Goal: Task Accomplishment & Management: Manage account settings

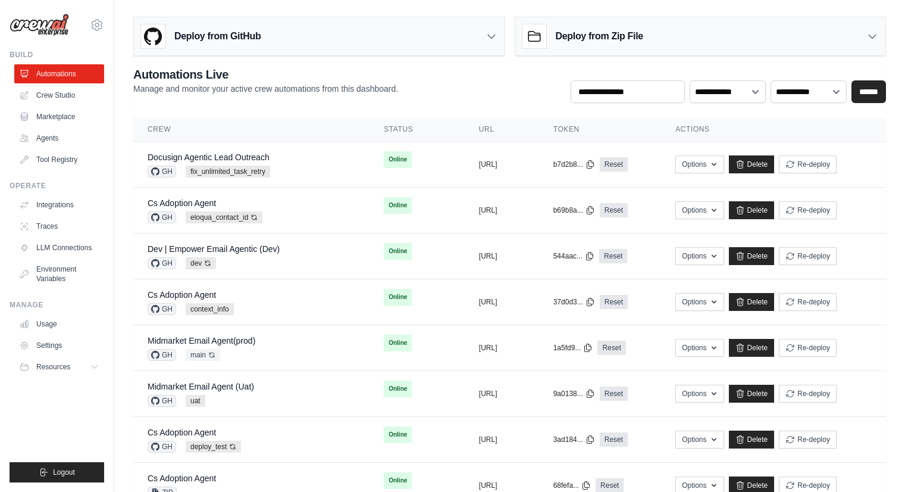
scroll to position [465, 0]
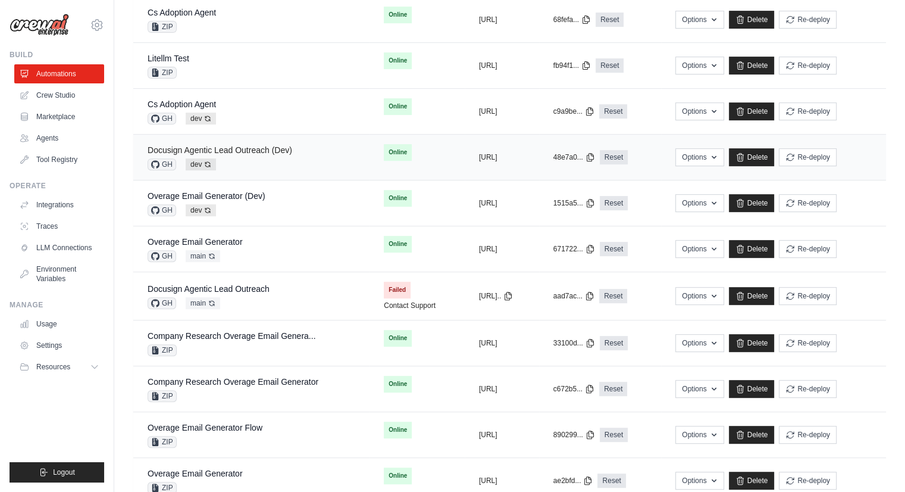
click at [284, 147] on link "Docusign Agentic Lead Outreach (Dev)" at bounding box center [220, 150] width 145 height 10
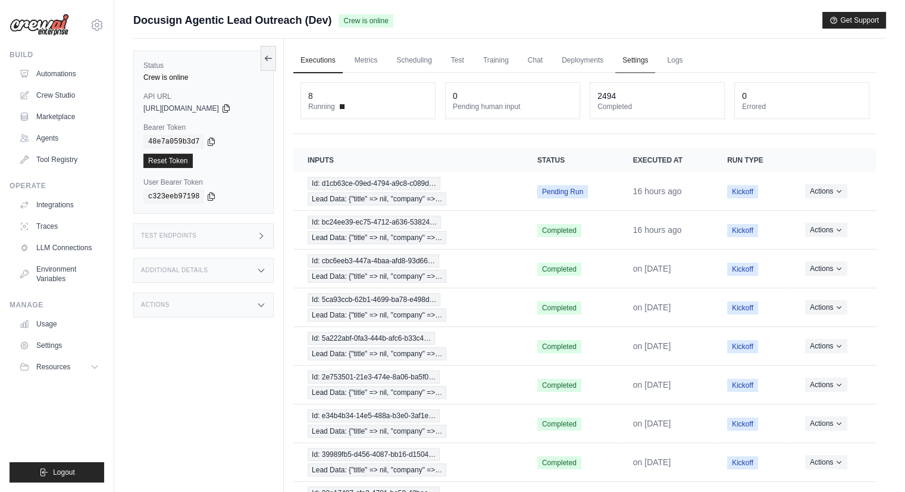
click at [631, 58] on link "Settings" at bounding box center [636, 60] width 40 height 25
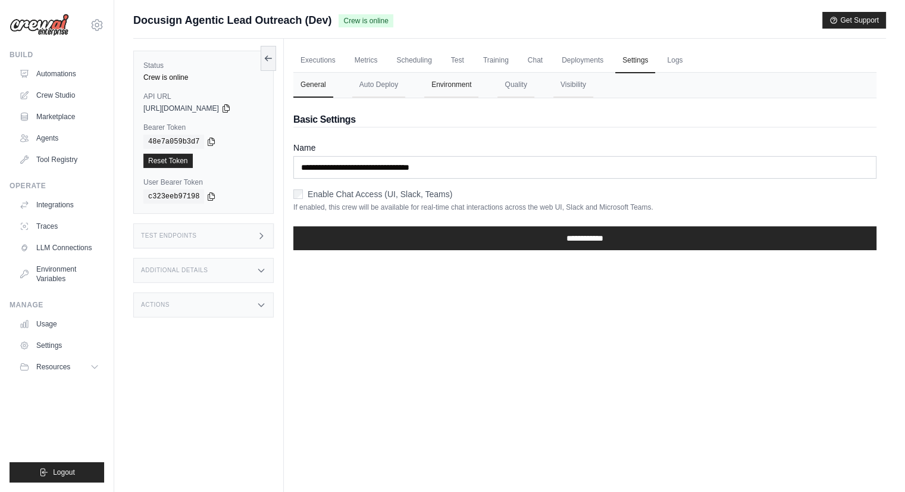
click at [448, 86] on button "Environment" at bounding box center [451, 85] width 54 height 25
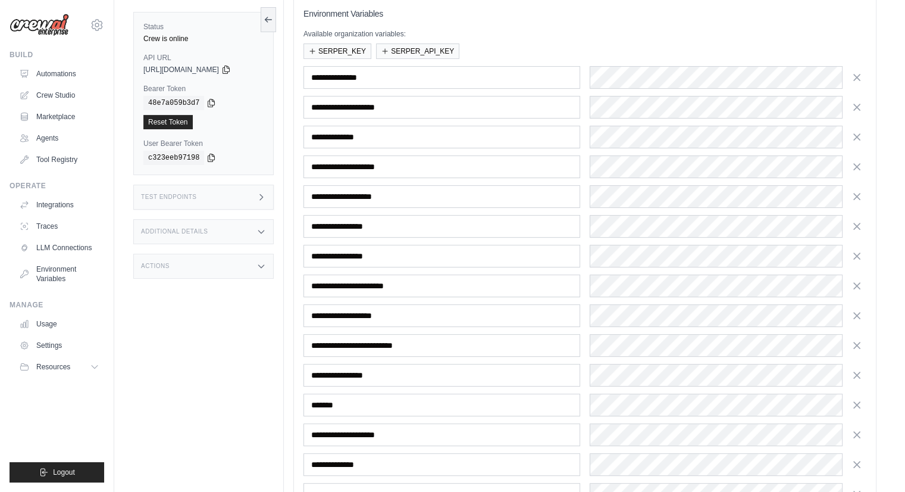
scroll to position [255, 0]
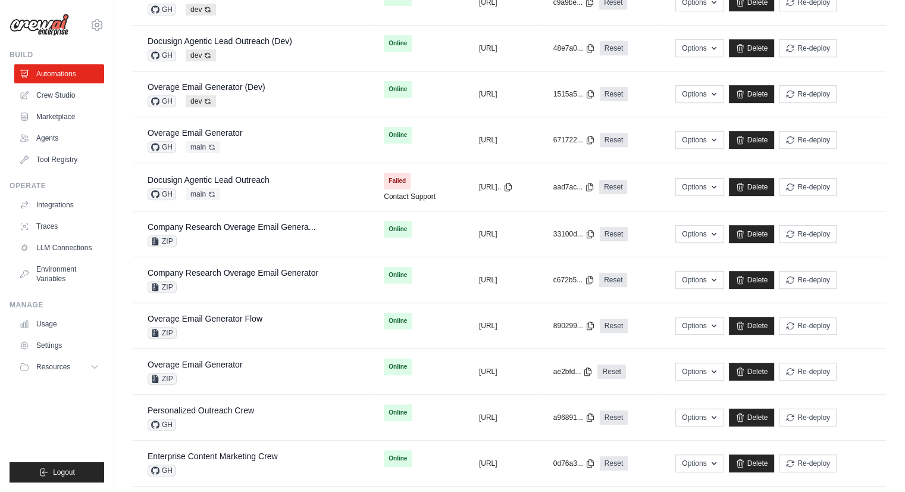
scroll to position [576, 0]
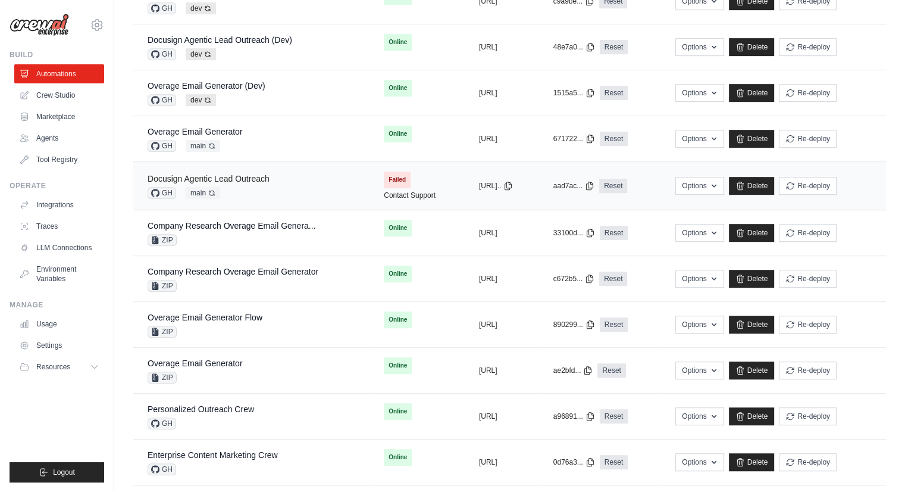
click at [243, 178] on link "Docusign Agentic Lead Outreach" at bounding box center [209, 179] width 122 height 10
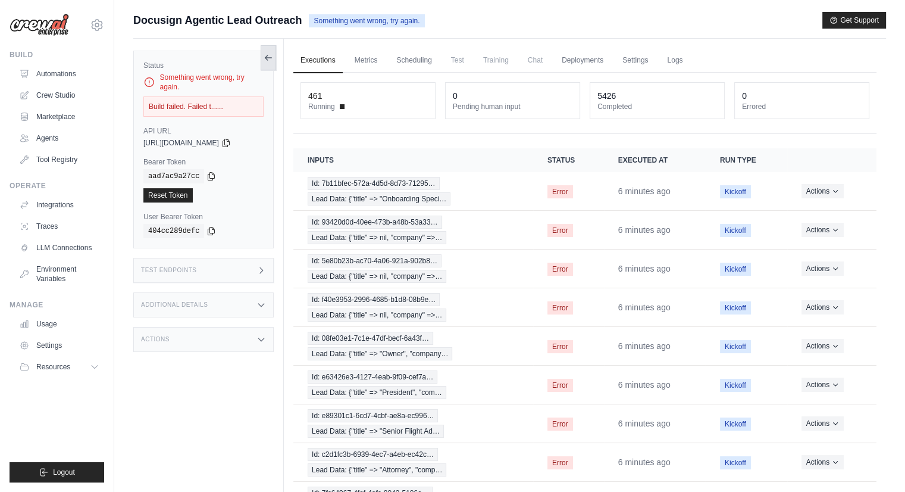
click at [268, 60] on icon at bounding box center [269, 58] width 10 height 10
click at [274, 57] on button at bounding box center [268, 57] width 15 height 25
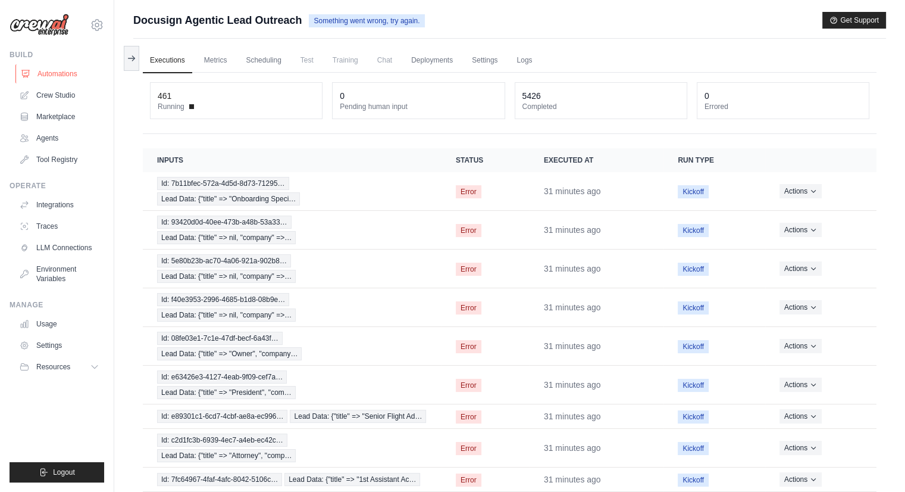
click at [79, 68] on link "Automations" at bounding box center [60, 73] width 90 height 19
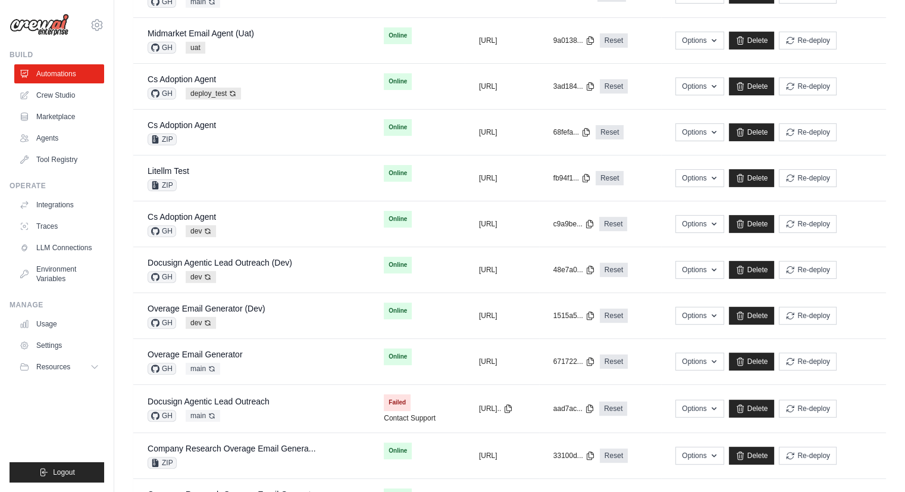
scroll to position [355, 0]
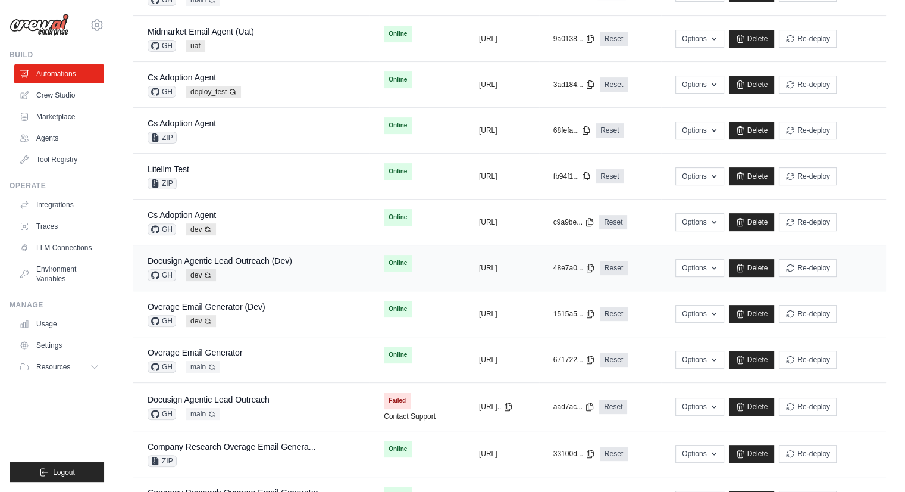
click at [310, 275] on div "Docusign Agentic Lead Outreach (Dev) GH dev Auto-deploy enabled" at bounding box center [252, 268] width 208 height 26
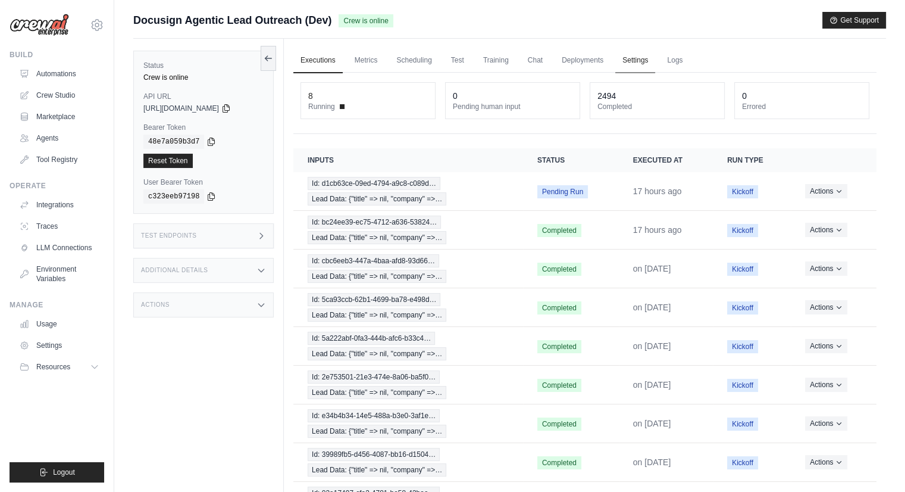
click at [632, 60] on link "Settings" at bounding box center [636, 60] width 40 height 25
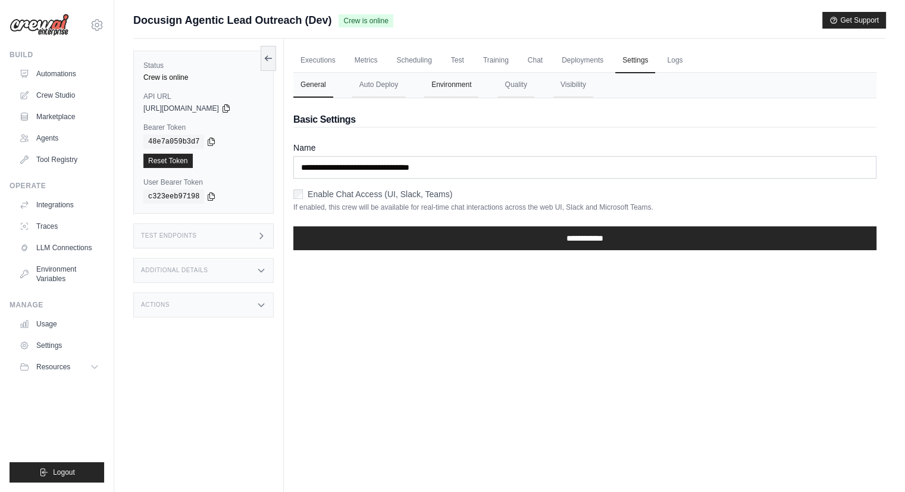
click at [452, 85] on button "Environment" at bounding box center [451, 85] width 54 height 25
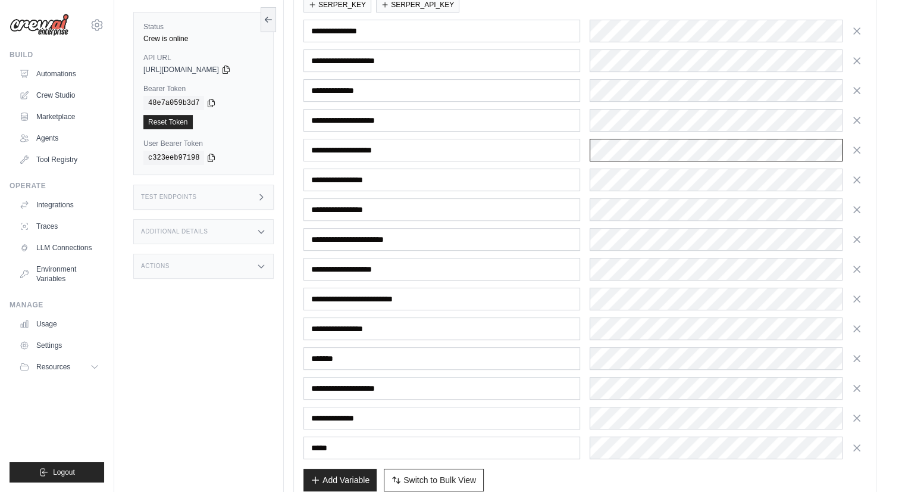
scroll to position [255, 0]
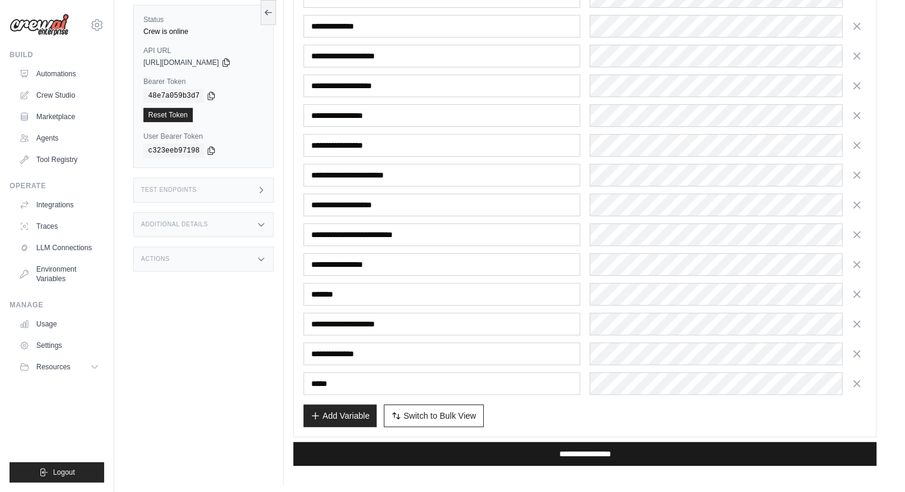
click at [755, 443] on input "**********" at bounding box center [584, 454] width 583 height 24
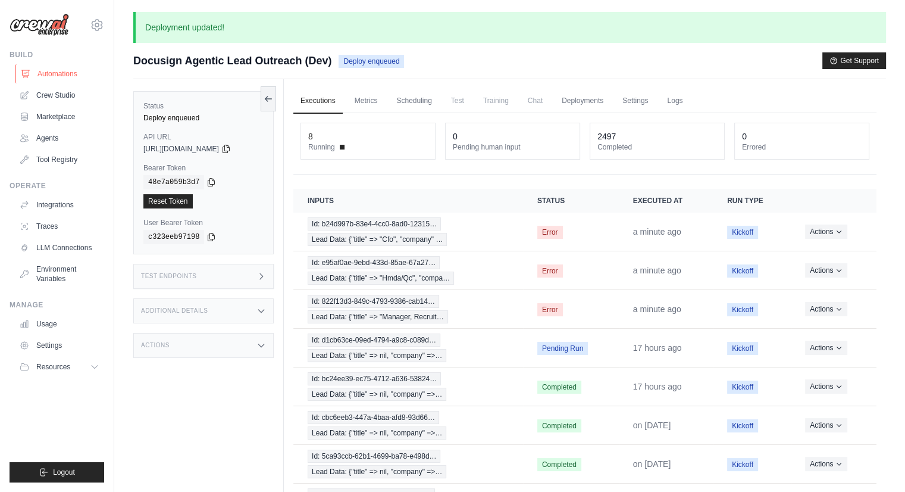
click at [71, 74] on link "Automations" at bounding box center [60, 73] width 90 height 19
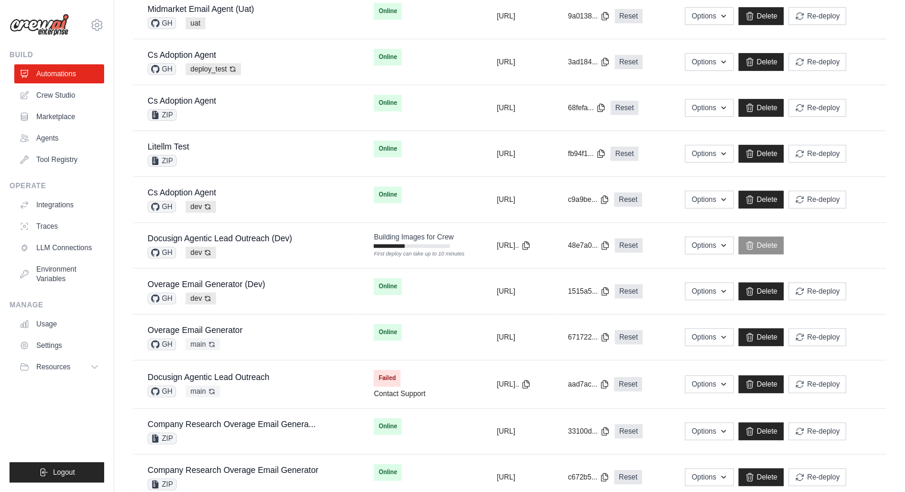
scroll to position [380, 0]
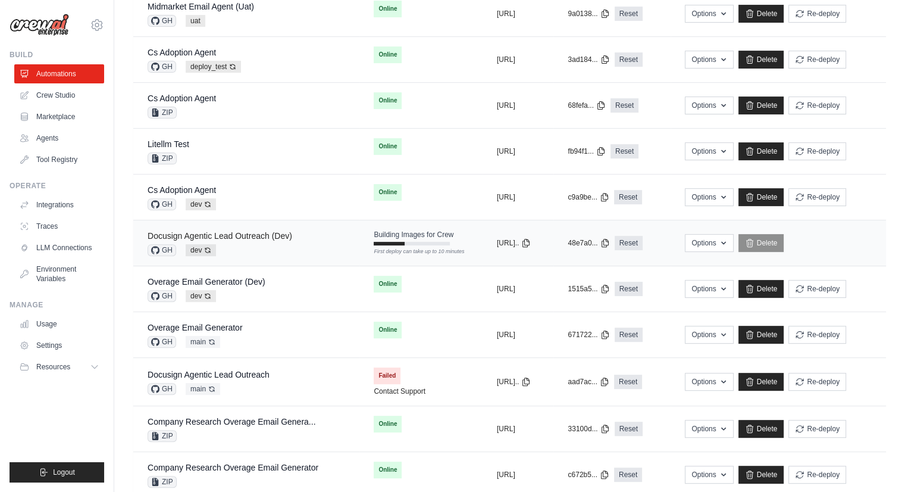
click at [256, 234] on link "Docusign Agentic Lead Outreach (Dev)" at bounding box center [220, 236] width 145 height 10
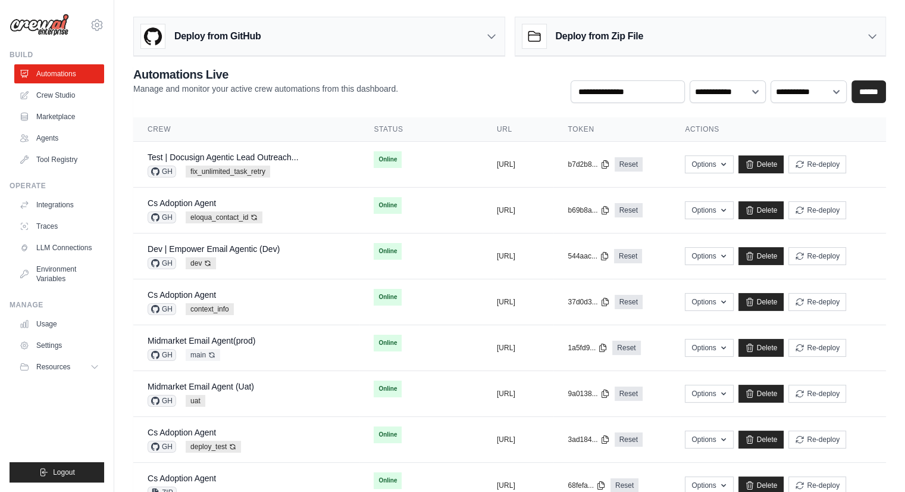
scroll to position [380, 0]
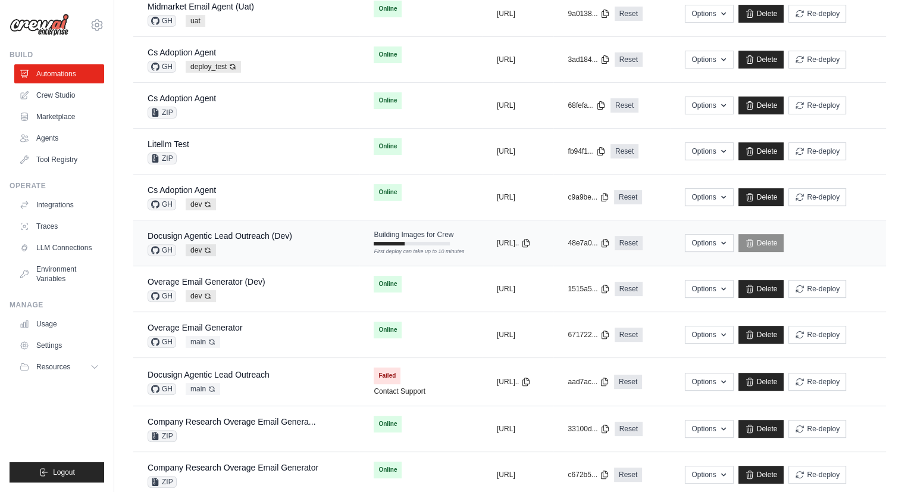
click at [303, 243] on div "Docusign Agentic Lead Outreach (Dev) GH dev Auto-deploy enabled" at bounding box center [247, 243] width 198 height 26
click at [284, 239] on div "Docusign Agentic Lead Outreach (Dev) GH dev Auto-deploy enabled" at bounding box center [220, 243] width 145 height 26
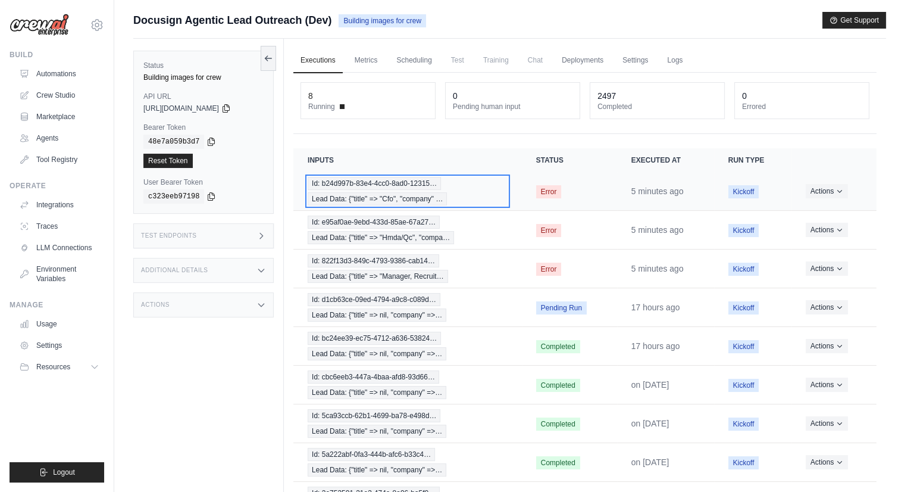
click at [429, 185] on span "Id: b24d997b-83e4-4cc0-8ad0-12315…" at bounding box center [374, 183] width 133 height 13
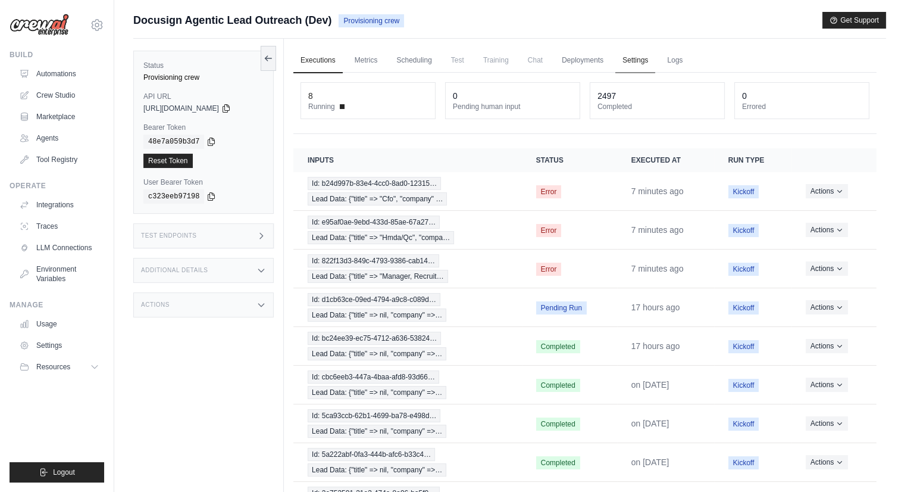
click at [626, 61] on link "Settings" at bounding box center [636, 60] width 40 height 25
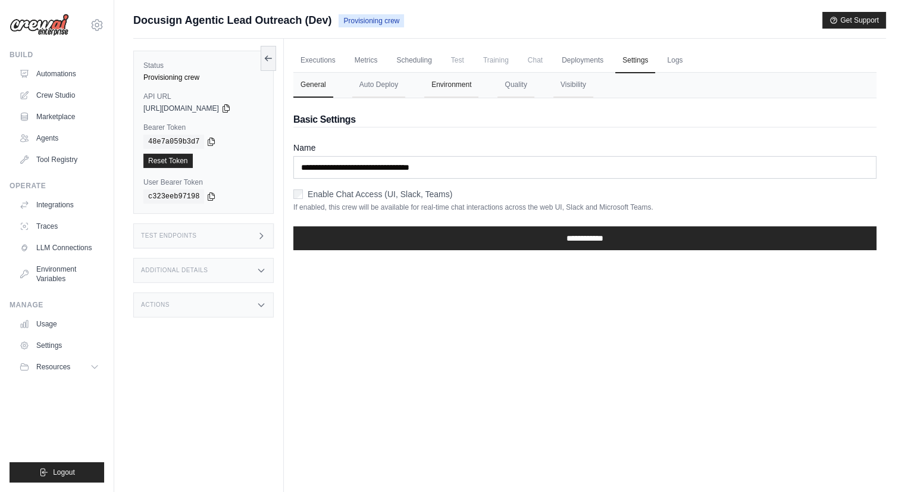
click at [459, 89] on button "Environment" at bounding box center [451, 85] width 54 height 25
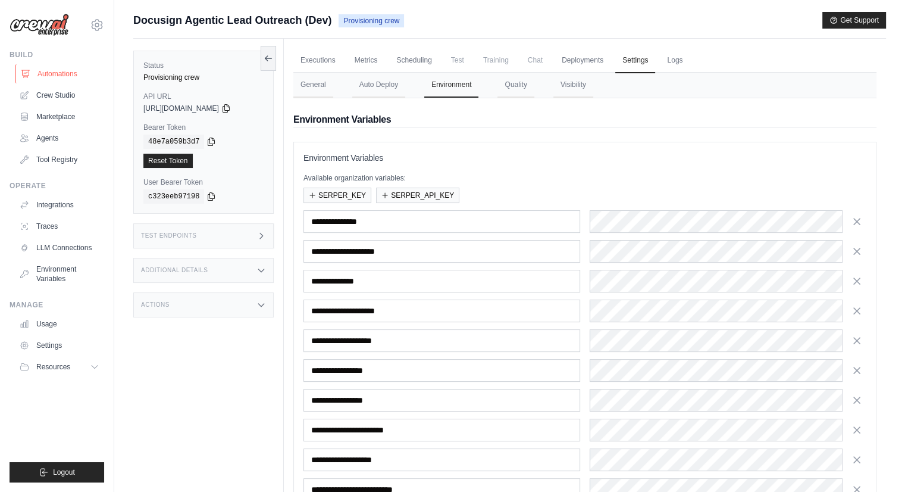
click at [62, 71] on link "Automations" at bounding box center [60, 73] width 90 height 19
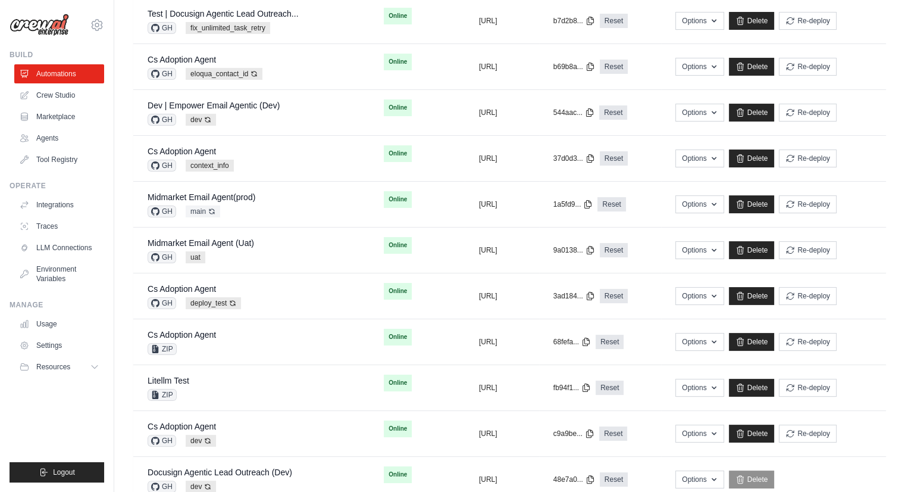
scroll to position [148, 0]
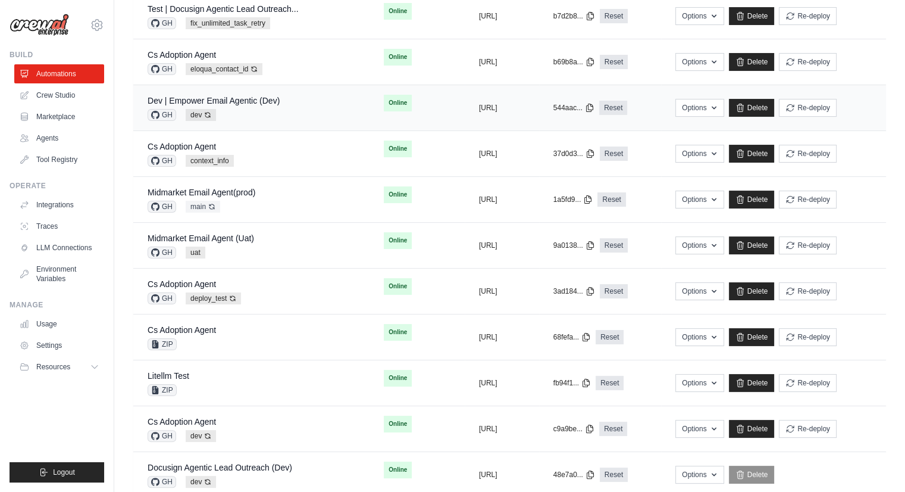
click at [308, 96] on div "Dev | Empower Email Agentic (Dev) GH dev Auto-deploy enabled" at bounding box center [252, 108] width 208 height 26
click at [265, 467] on link "Docusign Agentic Lead Outreach (Dev)" at bounding box center [220, 468] width 145 height 10
